Goal: Information Seeking & Learning: Learn about a topic

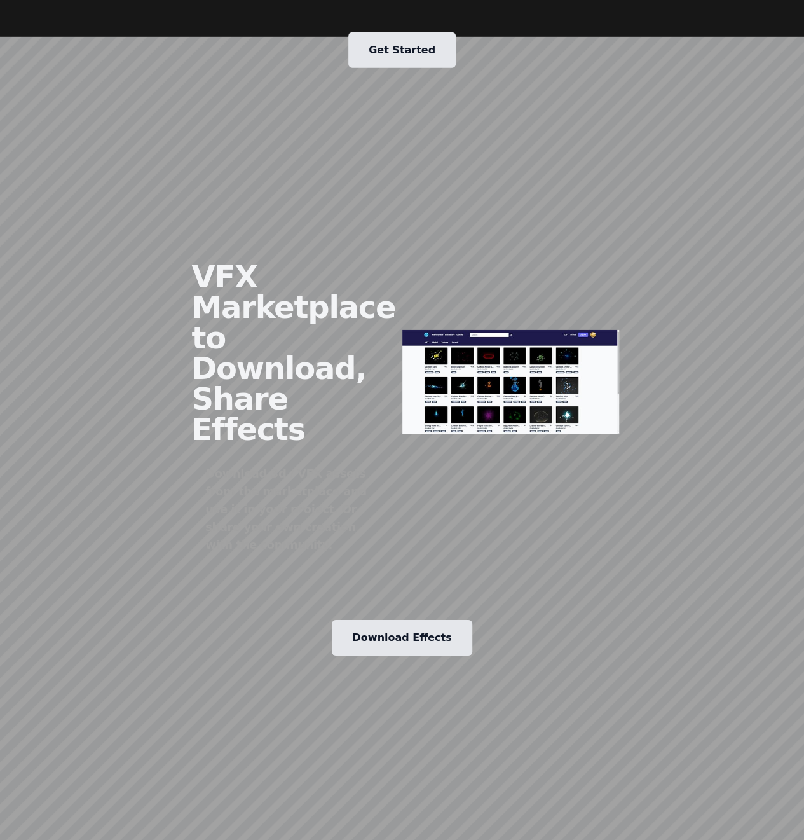
scroll to position [1971, 0]
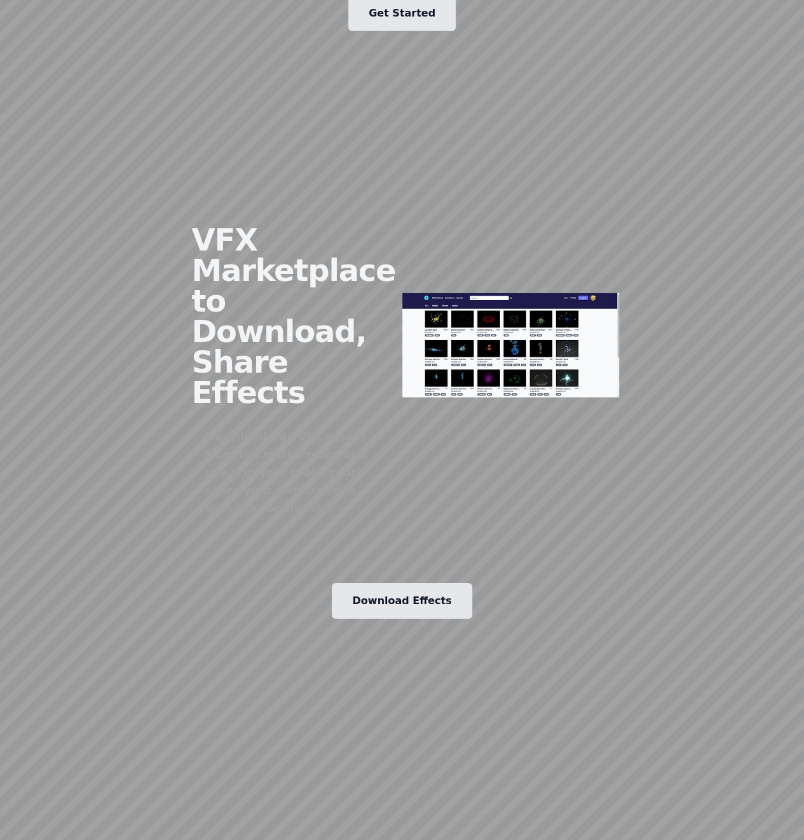
click at [413, 583] on link "Download Effects" at bounding box center [402, 601] width 140 height 36
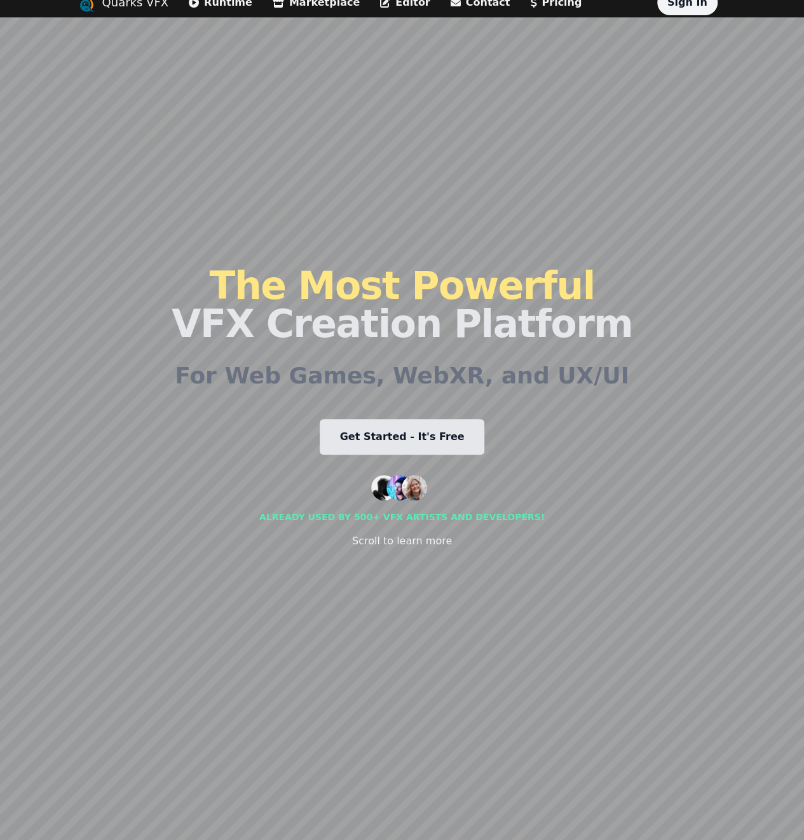
scroll to position [0, 0]
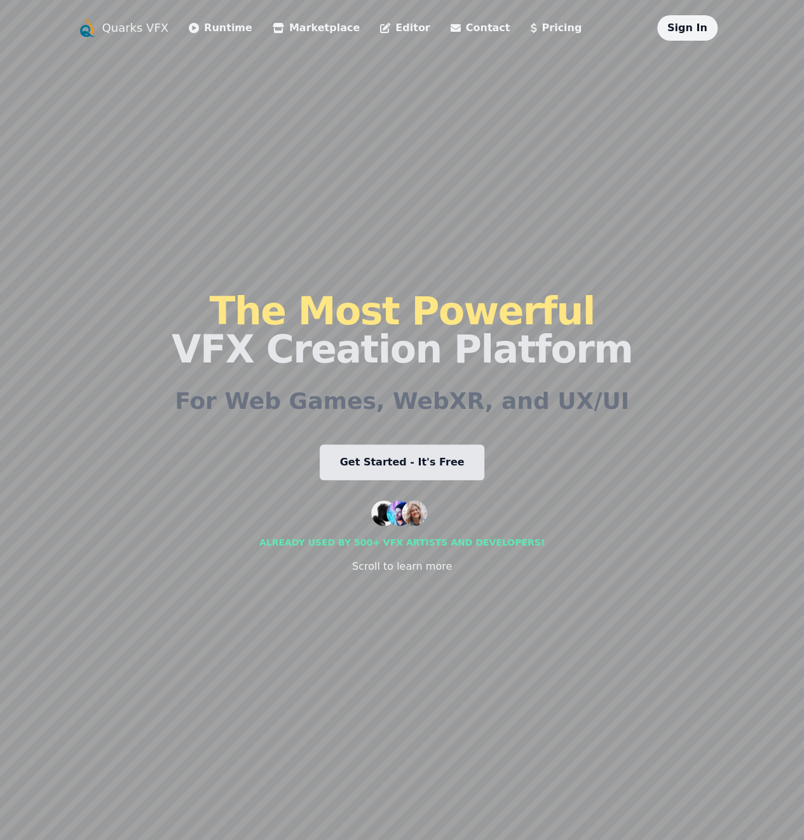
click at [189, 33] on link "Runtime" at bounding box center [221, 27] width 64 height 15
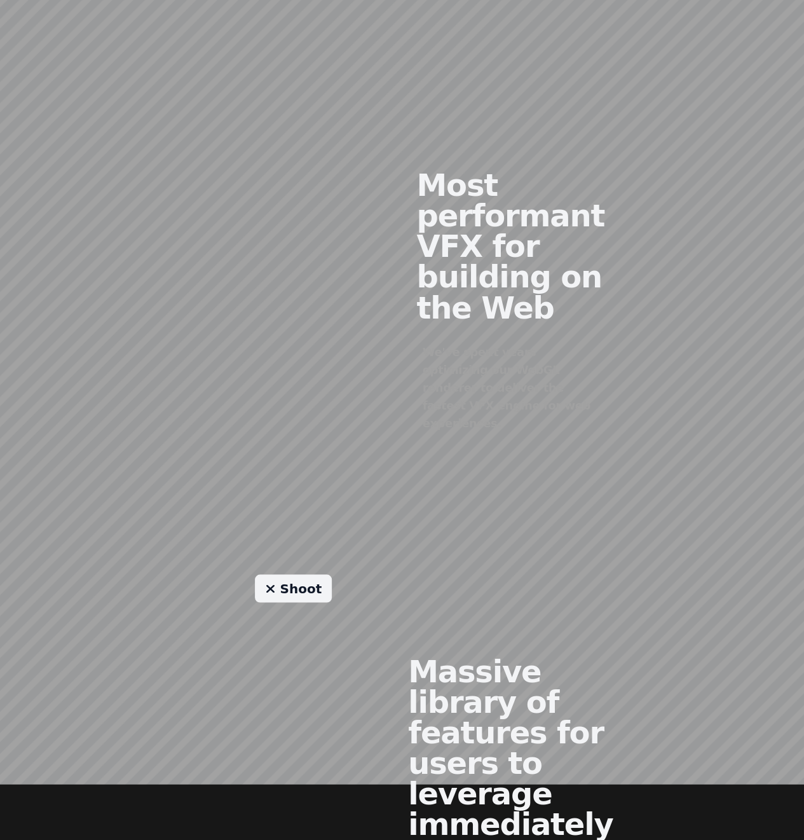
scroll to position [890, 0]
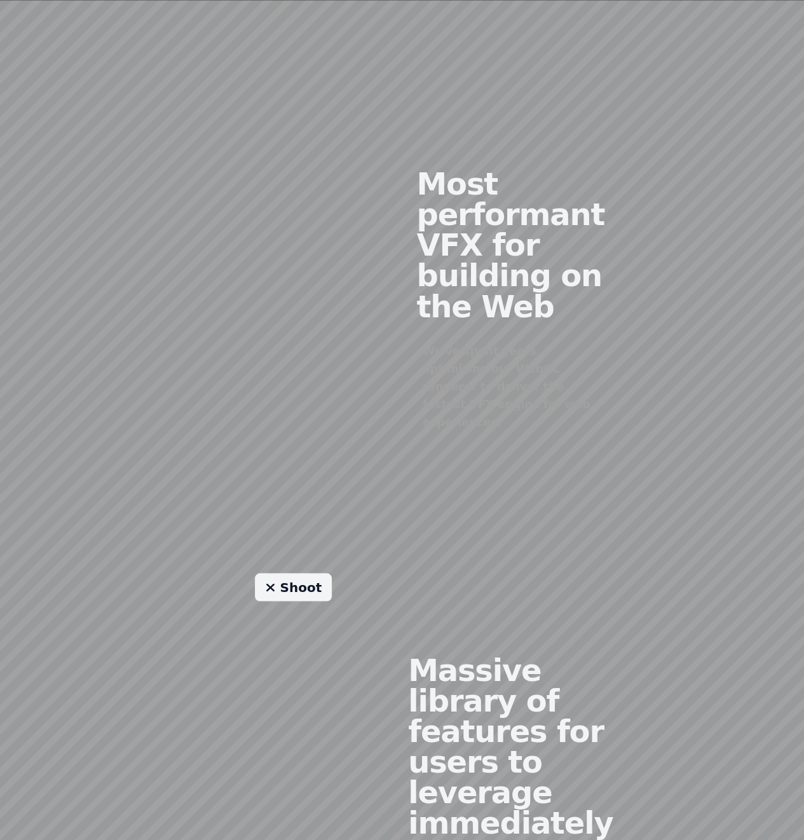
drag, startPoint x: 233, startPoint y: 344, endPoint x: 299, endPoint y: 233, distance: 129.4
click at [299, 233] on div at bounding box center [293, 289] width 217 height 404
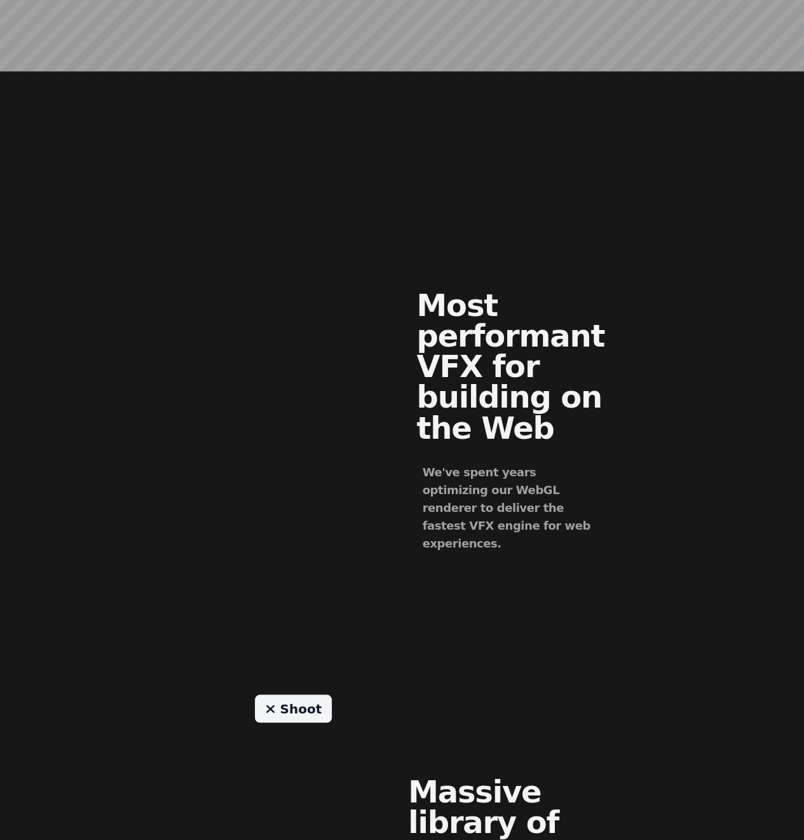
scroll to position [0, 0]
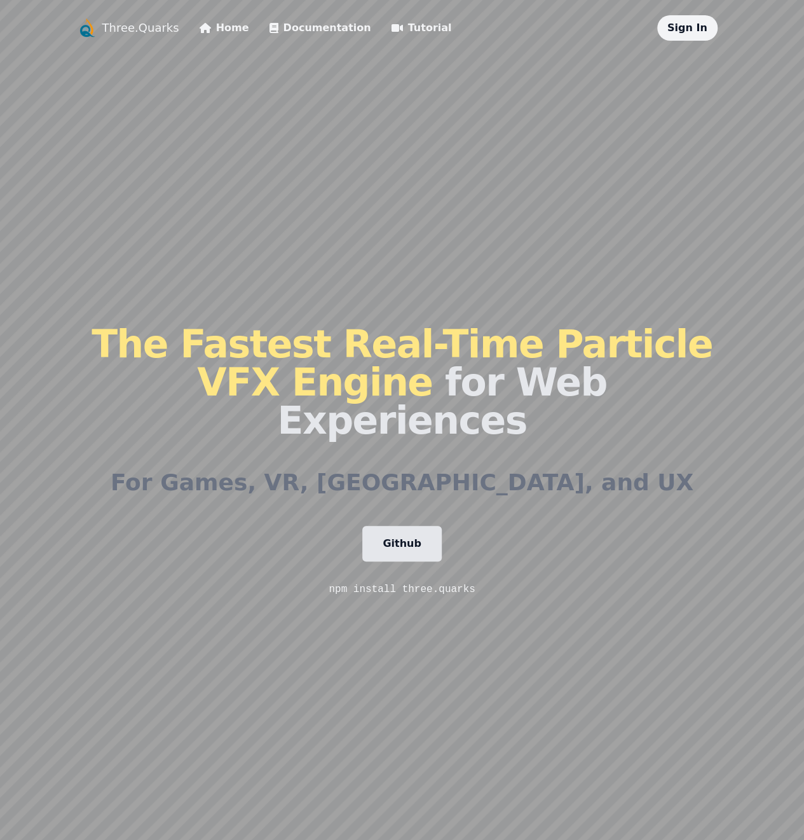
drag, startPoint x: 556, startPoint y: 522, endPoint x: 424, endPoint y: 137, distance: 407.4
click at [200, 28] on link "Home" at bounding box center [225, 27] width 50 height 15
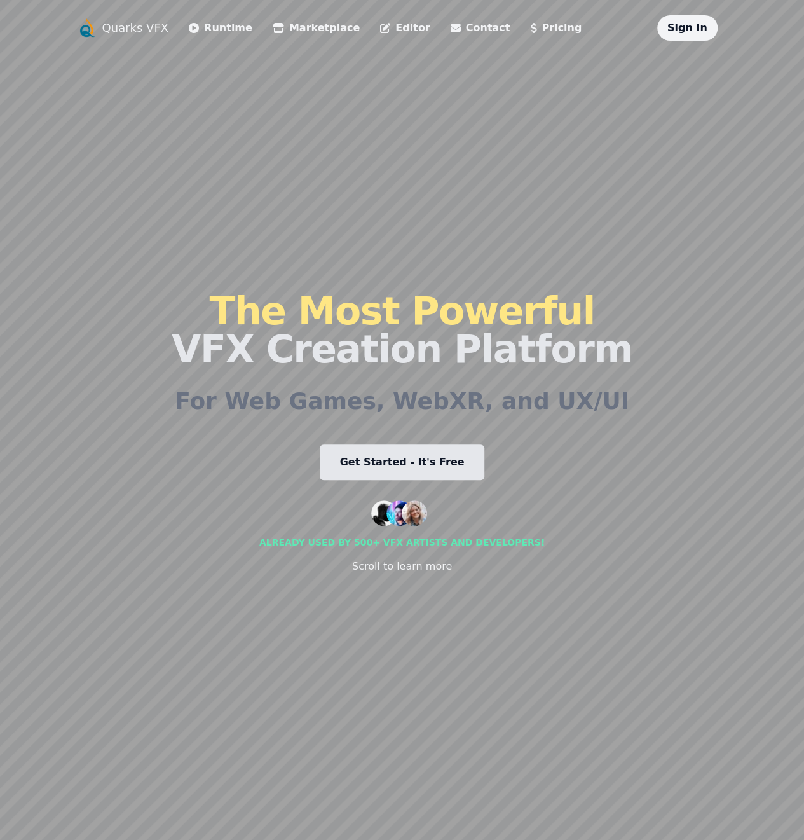
click at [189, 31] on link "Runtime" at bounding box center [221, 27] width 64 height 15
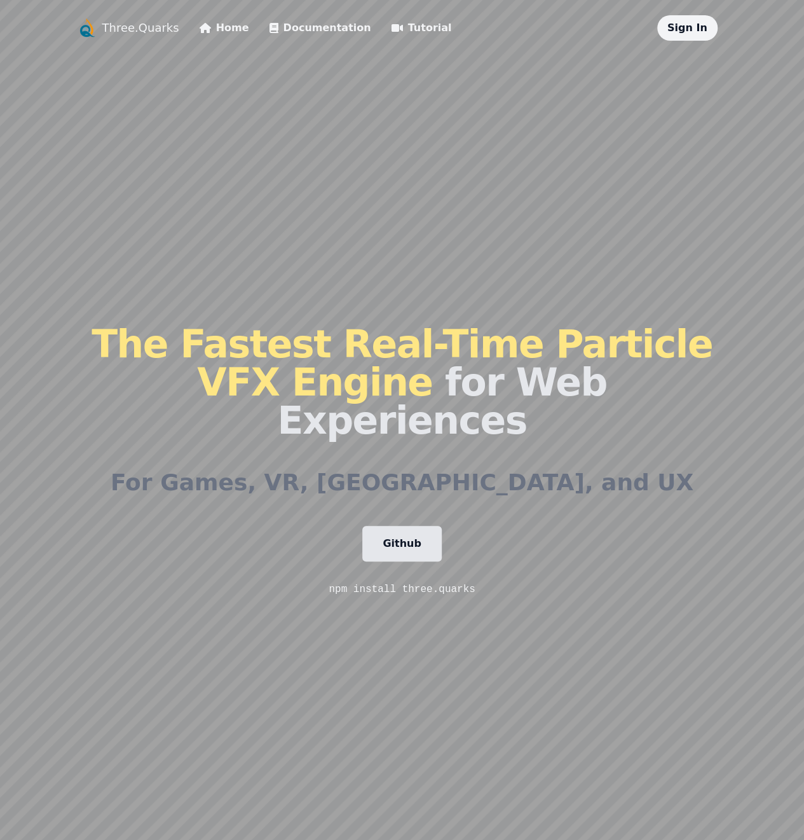
drag, startPoint x: 471, startPoint y: 228, endPoint x: 467, endPoint y: 175, distance: 53.6
click at [200, 30] on link "Home" at bounding box center [225, 27] width 50 height 15
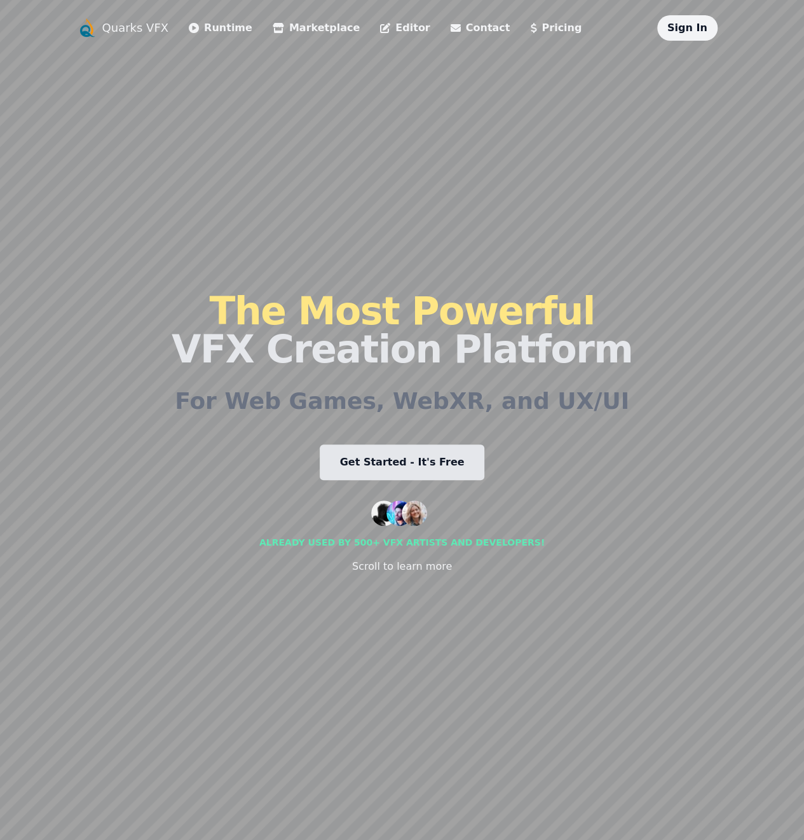
click at [380, 28] on link "Editor" at bounding box center [405, 27] width 50 height 15
click at [408, 464] on link "Get Started - It's Free" at bounding box center [402, 462] width 165 height 36
click at [464, 29] on nav "Quarks VFX Runtime Marketplace Editor Contact Pricing Sign In" at bounding box center [402, 27] width 651 height 25
click at [530, 28] on link "Pricing" at bounding box center [556, 27] width 52 height 15
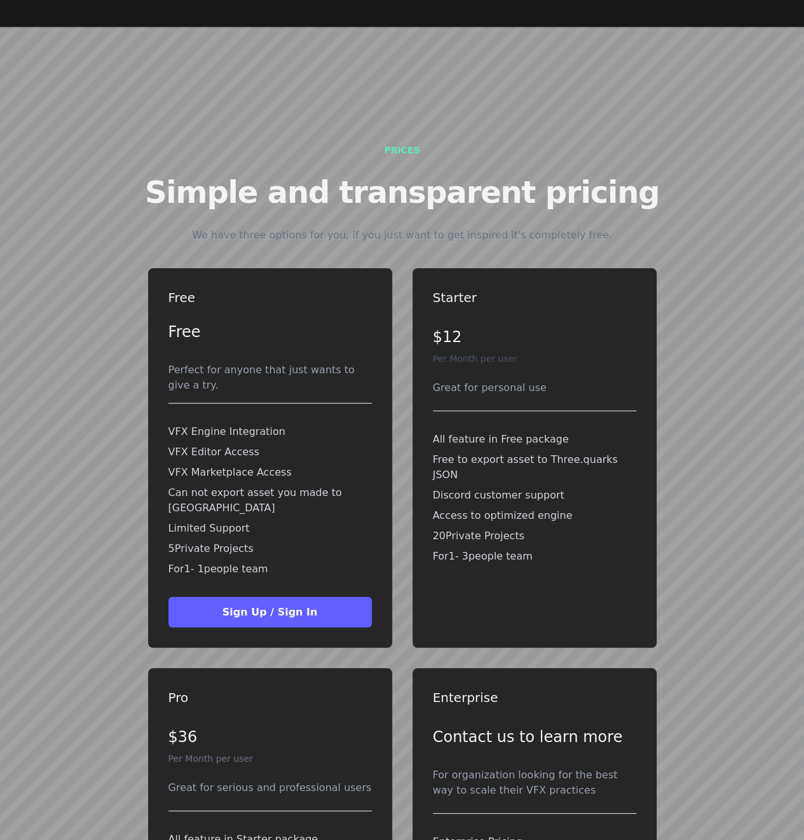
scroll to position [3698, 0]
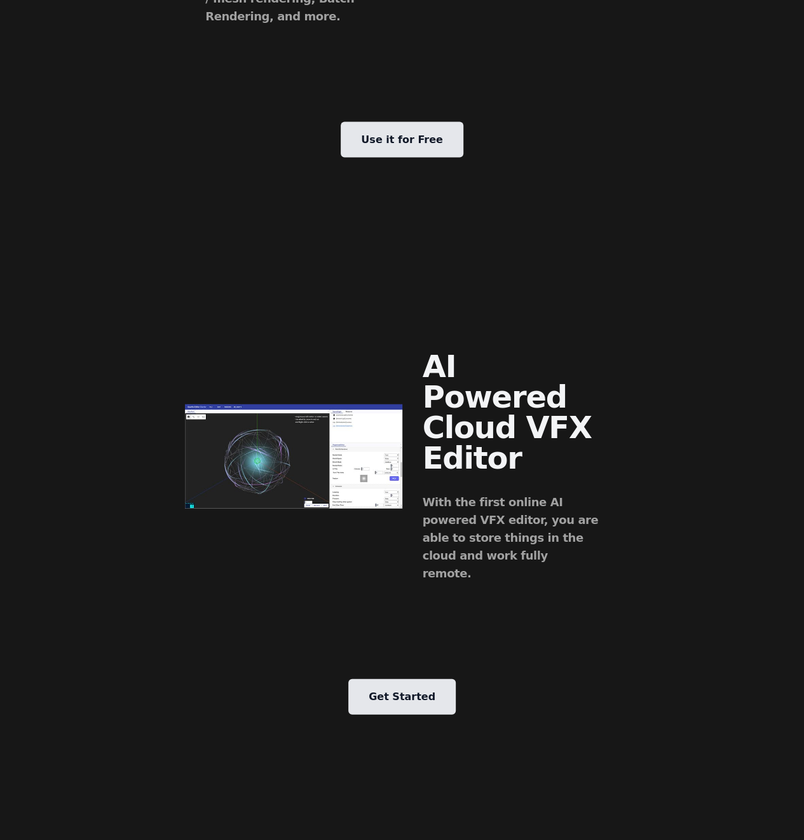
drag, startPoint x: 666, startPoint y: 535, endPoint x: 551, endPoint y: -43, distance: 589.5
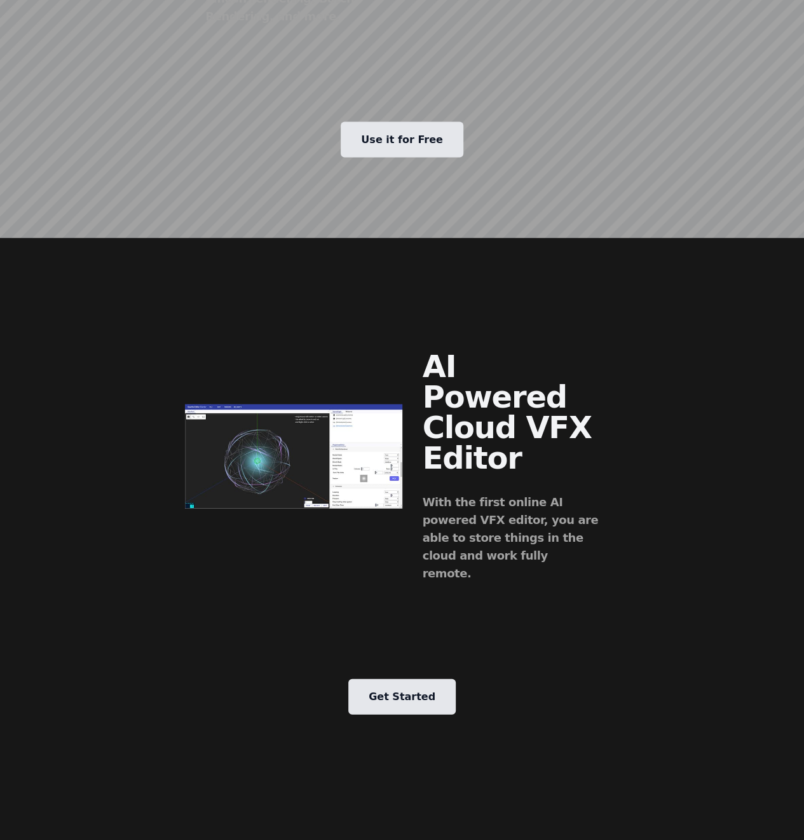
scroll to position [685, 0]
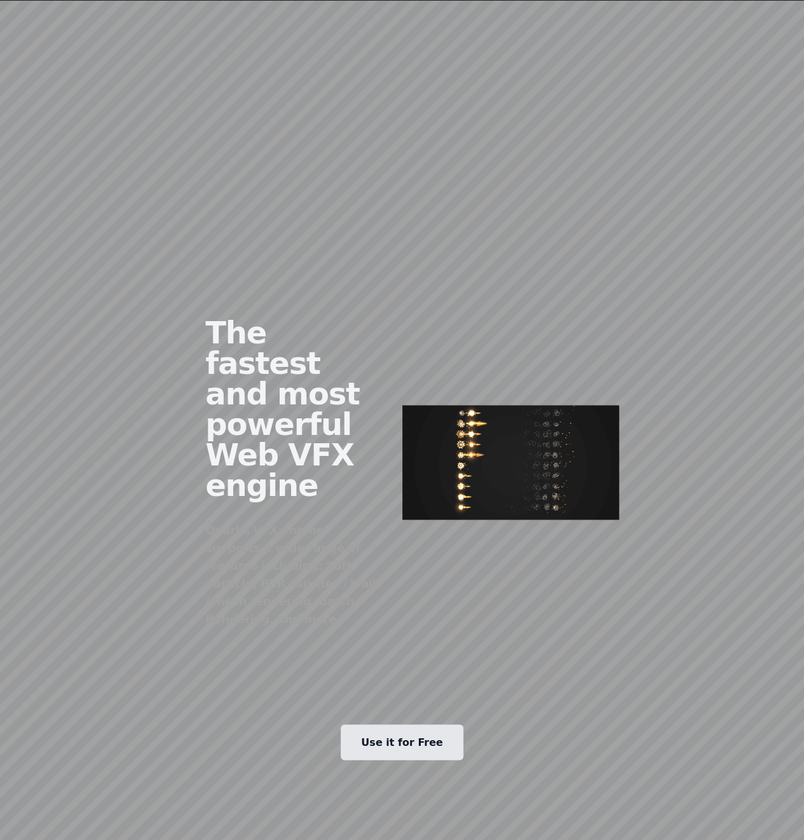
click at [491, 405] on img at bounding box center [511, 462] width 217 height 114
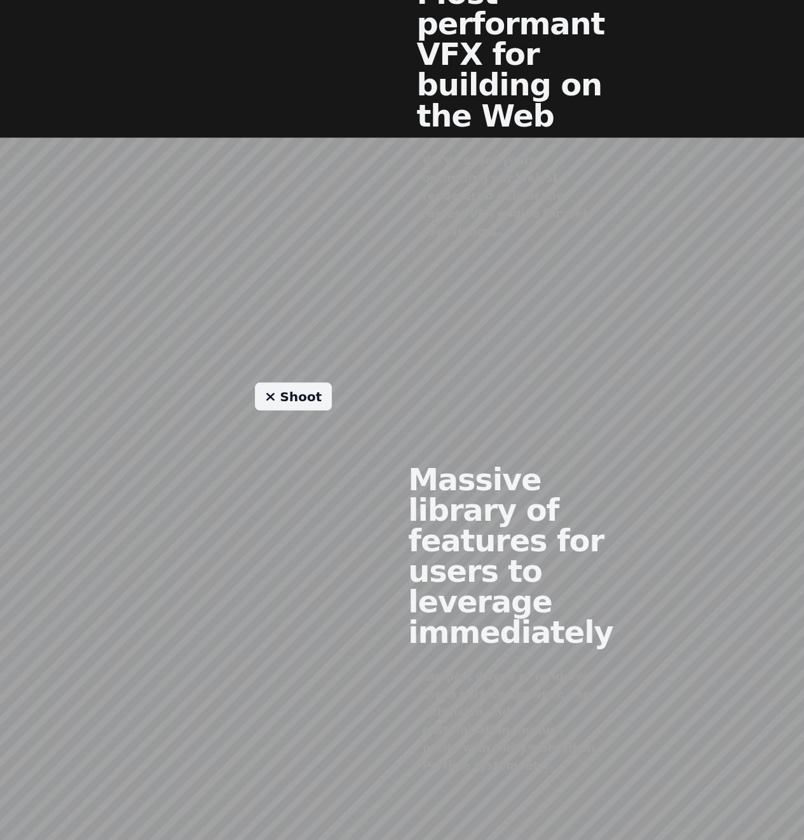
scroll to position [1549, 0]
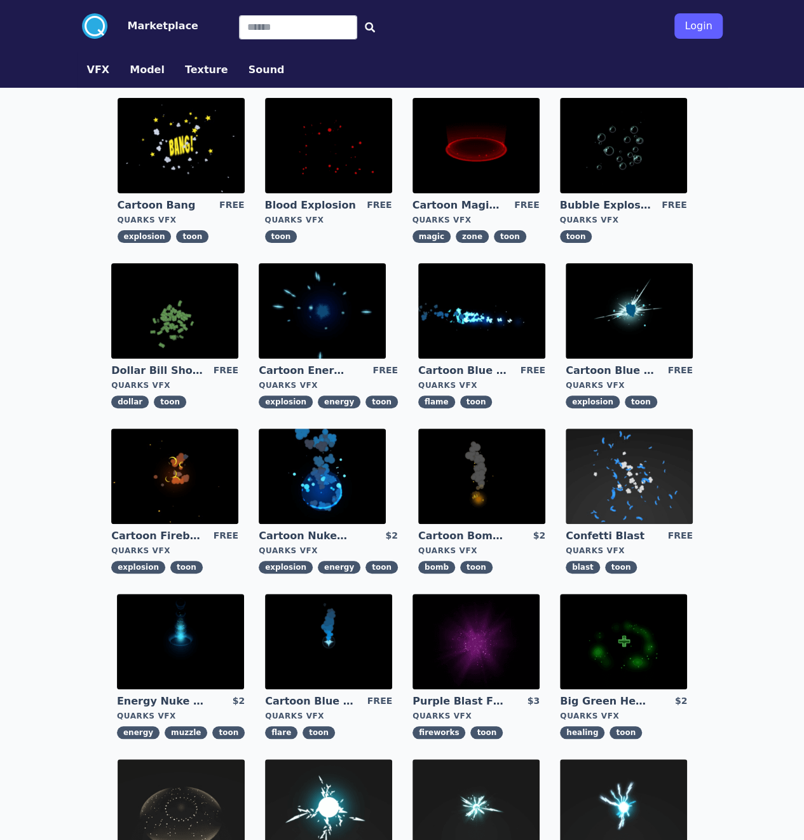
click at [118, 153] on img at bounding box center [181, 145] width 127 height 95
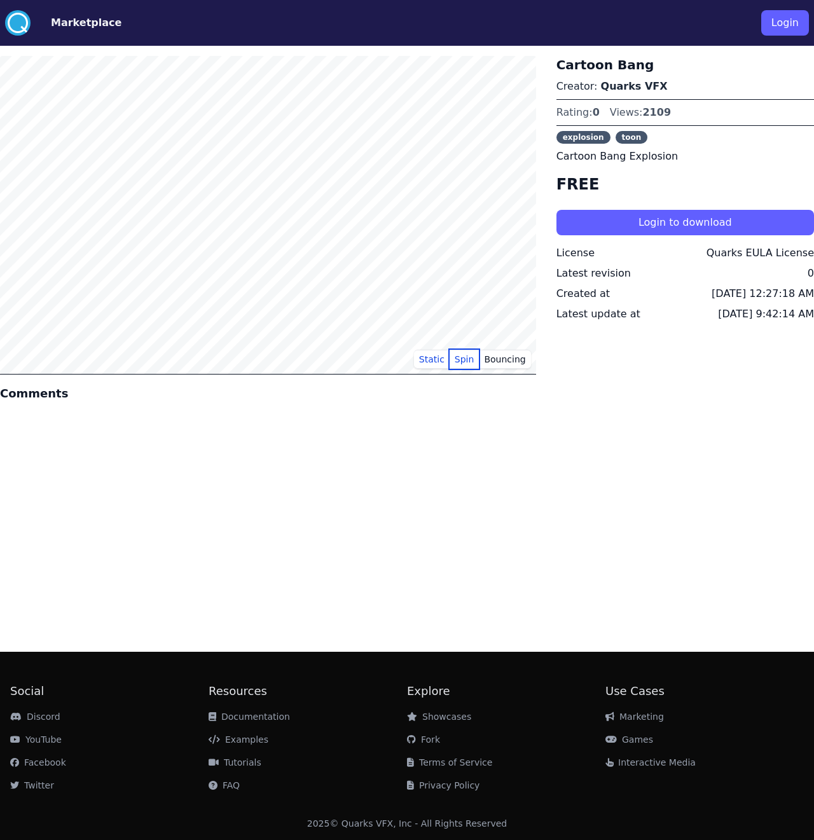
click at [472, 361] on button "Spin" at bounding box center [465, 359] width 30 height 19
click at [513, 363] on button "Bouncing" at bounding box center [505, 359] width 52 height 19
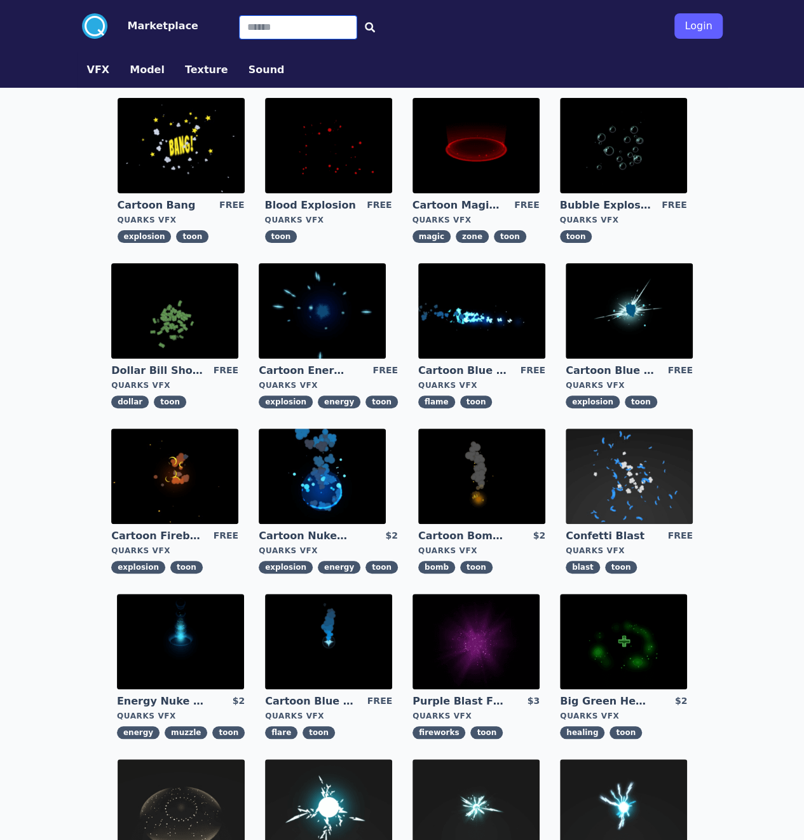
click at [239, 35] on input "Search" at bounding box center [298, 27] width 118 height 24
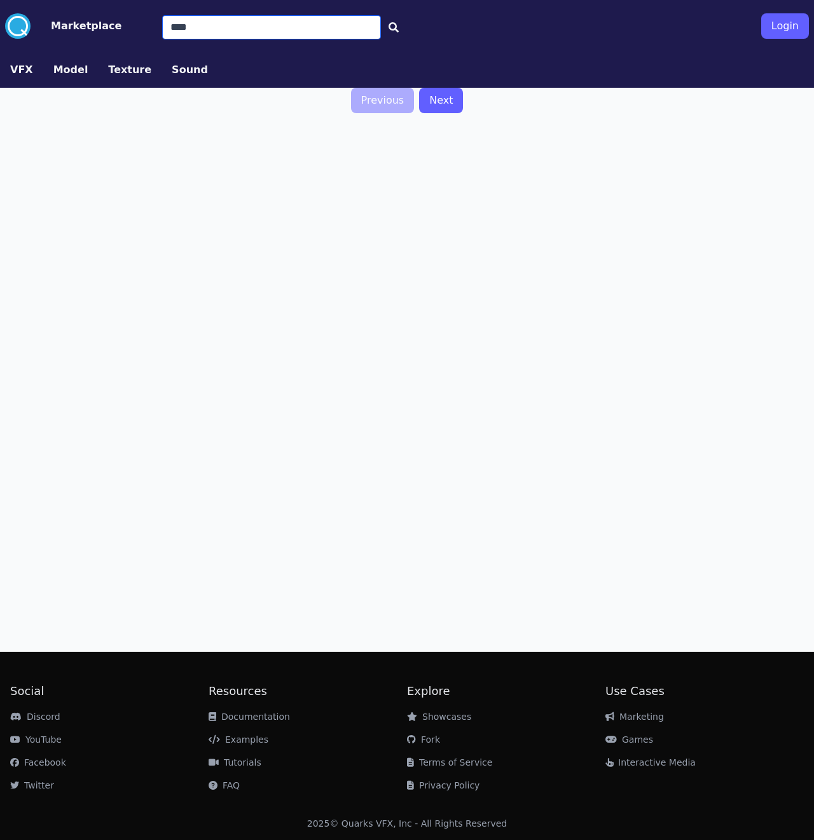
drag, startPoint x: 218, startPoint y: 33, endPoint x: 0, endPoint y: 38, distance: 218.2
click at [41, 40] on div ".cls-1{fill:#fff;}.cls-2{fill:#29abe2;} Marketplace **** Login" at bounding box center [407, 26] width 814 height 52
click at [224, 27] on input "********" at bounding box center [271, 27] width 219 height 24
type input "******"
click at [437, 99] on link "Next" at bounding box center [441, 100] width 44 height 25
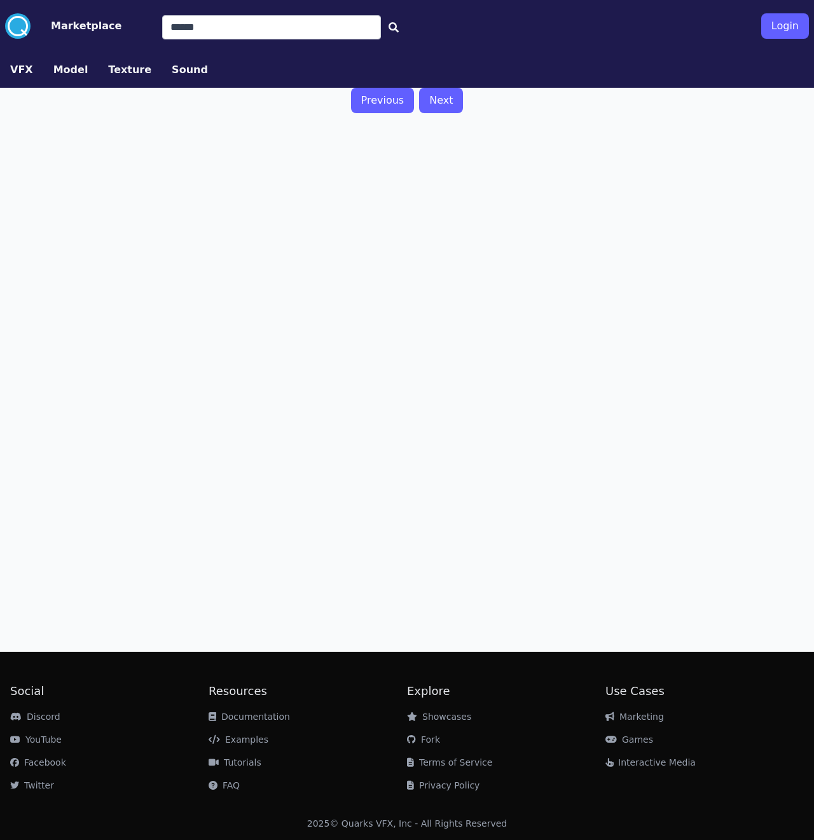
click at [18, 71] on button "VFX" at bounding box center [21, 69] width 23 height 15
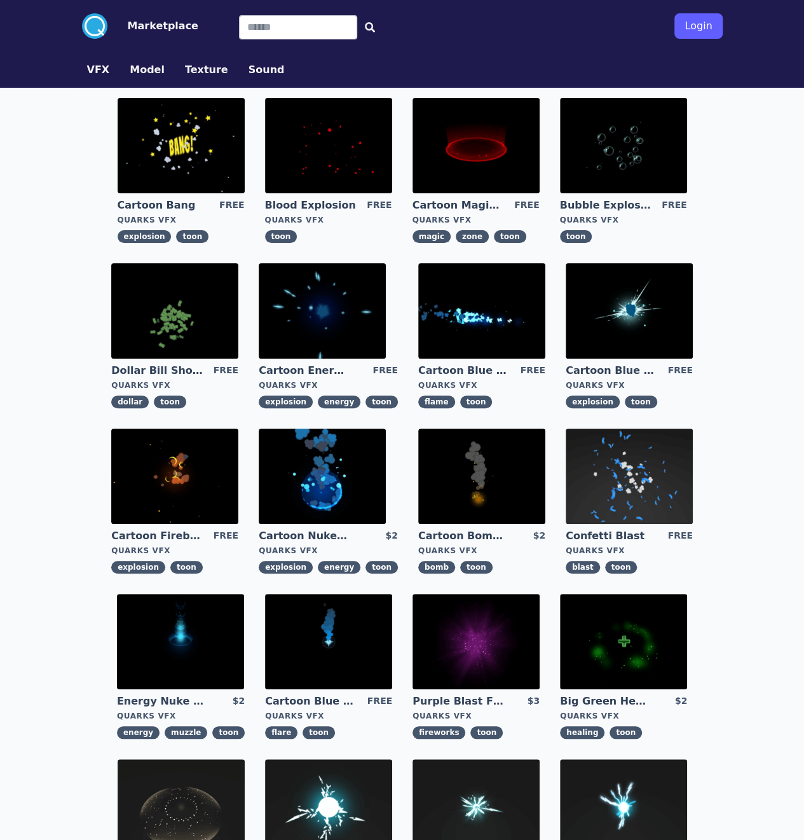
click at [540, 594] on img at bounding box center [476, 641] width 127 height 95
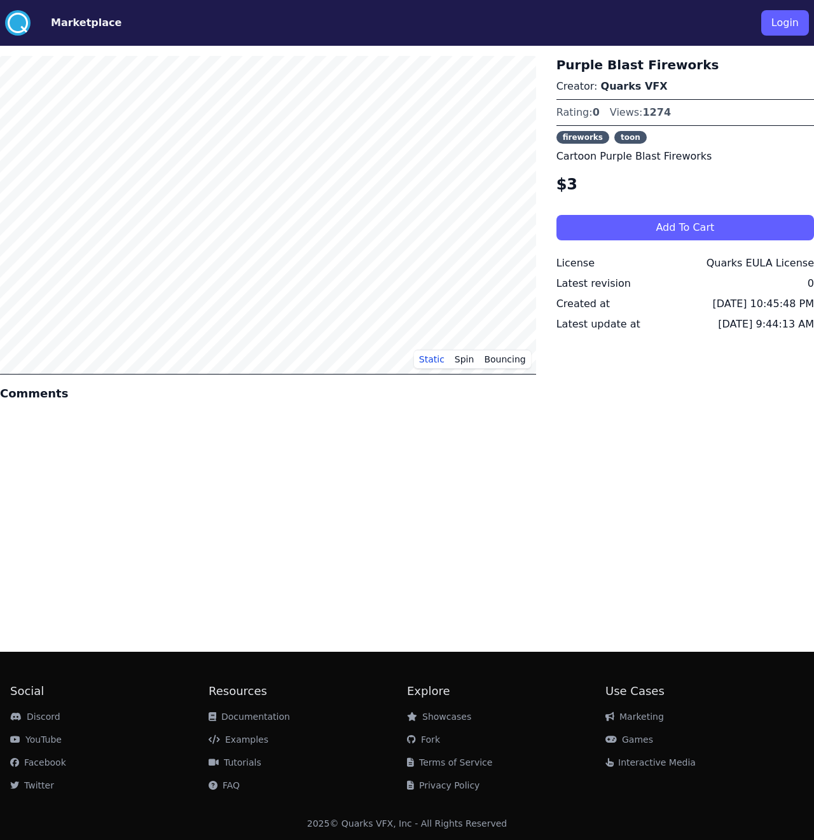
click at [644, 460] on div "Static Spin Bouncing Comments Purple Blast Fireworks Creator: Quarks VFX Rating…" at bounding box center [407, 344] width 814 height 596
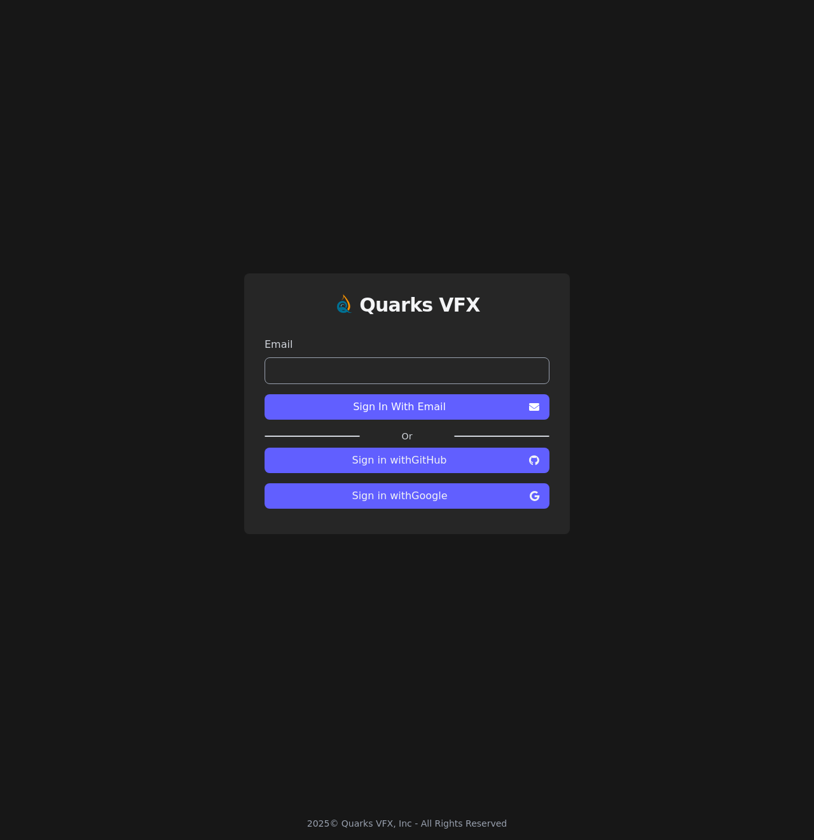
drag, startPoint x: 401, startPoint y: 437, endPoint x: 331, endPoint y: 305, distance: 149.3
